Goal: Obtain resource: Download file/media

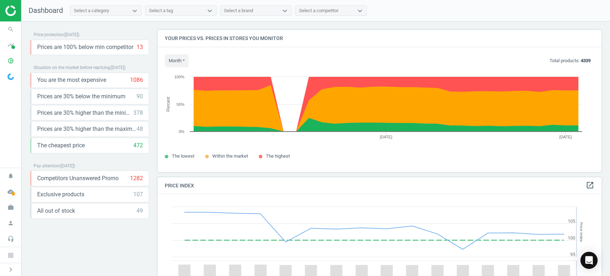
scroll to position [177, 450]
click at [14, 44] on icon "timeline" at bounding box center [11, 45] width 14 height 14
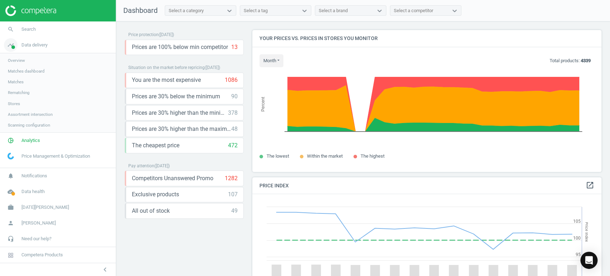
scroll to position [177, 355]
click at [20, 61] on span "Overview" at bounding box center [16, 61] width 17 height 6
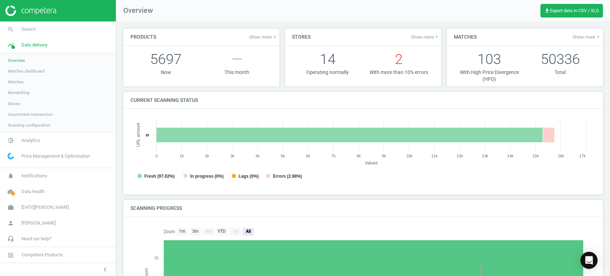
scroll to position [4, 3]
click at [39, 144] on link "pie_chart_outlined Analytics" at bounding box center [58, 141] width 116 height 16
click at [23, 85] on span "Products" at bounding box center [16, 87] width 17 height 6
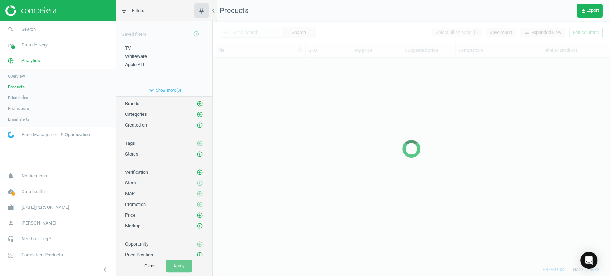
scroll to position [193, 391]
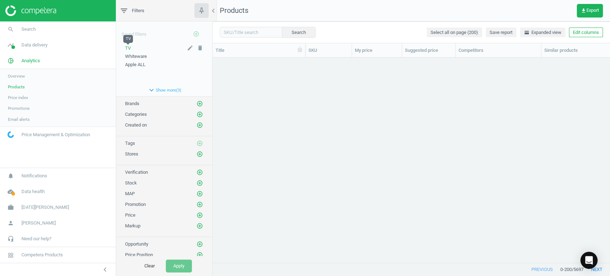
click at [128, 49] on span "TV" at bounding box center [128, 47] width 6 height 5
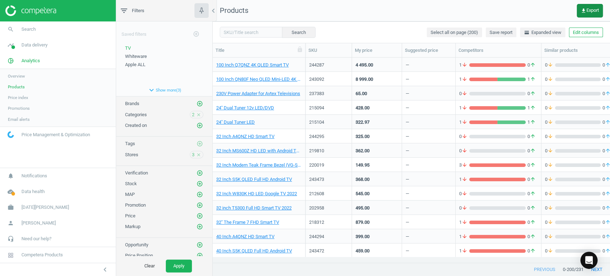
click at [585, 12] on icon "get_app" at bounding box center [584, 11] width 6 height 6
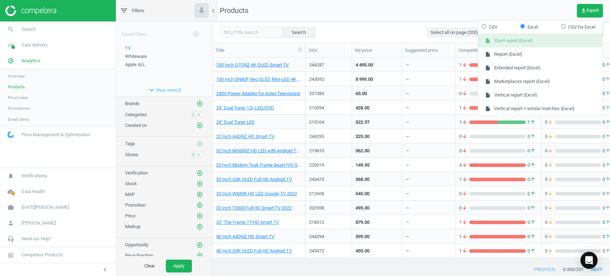
click at [500, 37] on button "insert_drive_file Short report (Excel)" at bounding box center [540, 41] width 124 height 14
